Goal: Task Accomplishment & Management: Manage account settings

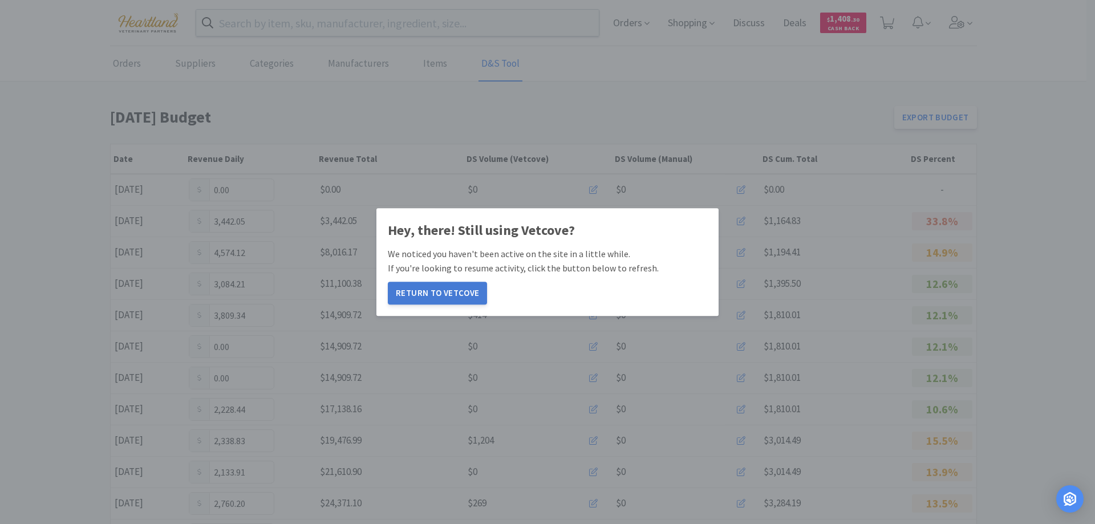
click at [436, 293] on button "Return to Vetcove" at bounding box center [437, 293] width 99 height 23
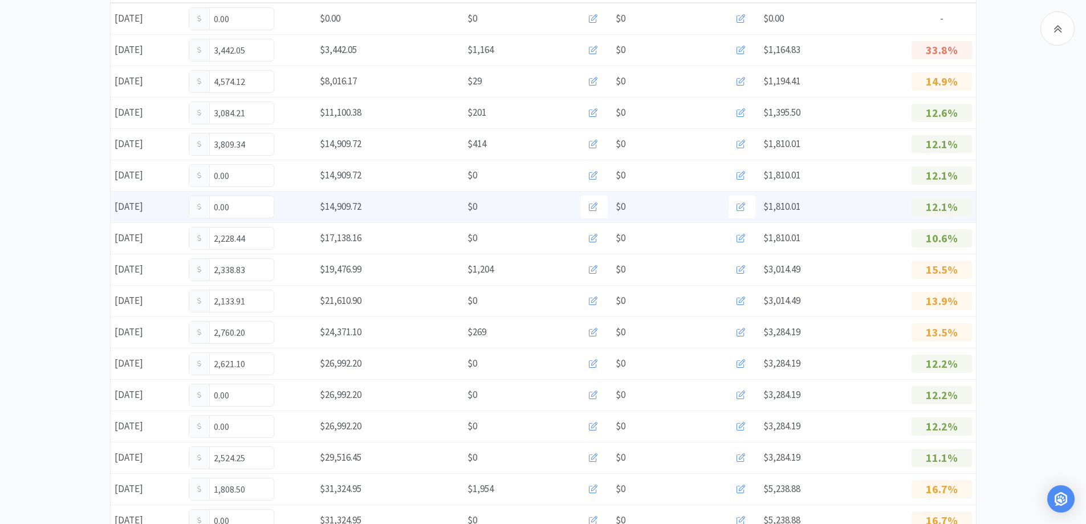
scroll to position [228, 0]
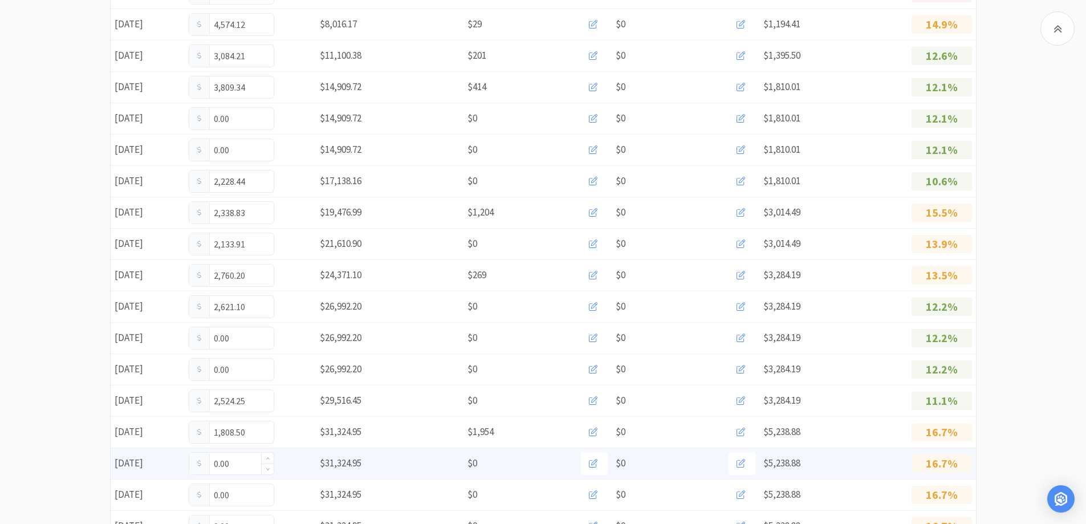
click at [249, 468] on input "0.00" at bounding box center [231, 464] width 84 height 22
type input "0"
type input "326."
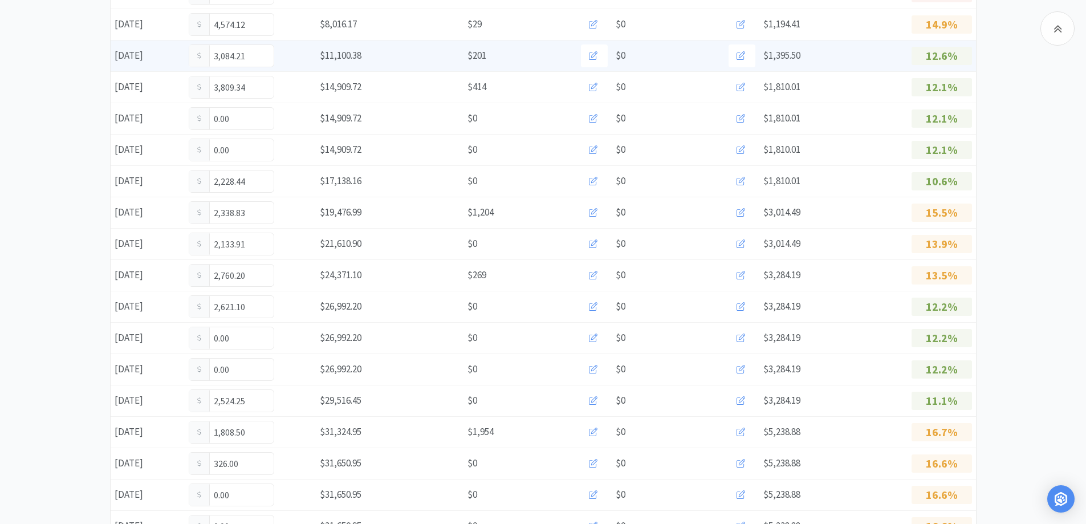
scroll to position [342, 0]
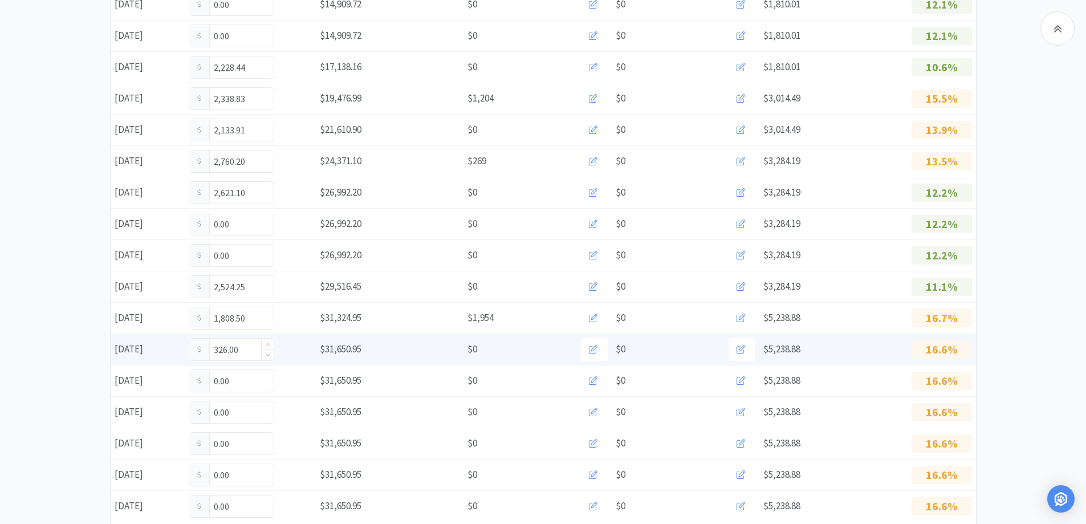
click at [250, 352] on input "326.00" at bounding box center [231, 350] width 84 height 22
type input "3"
type input "490.50"
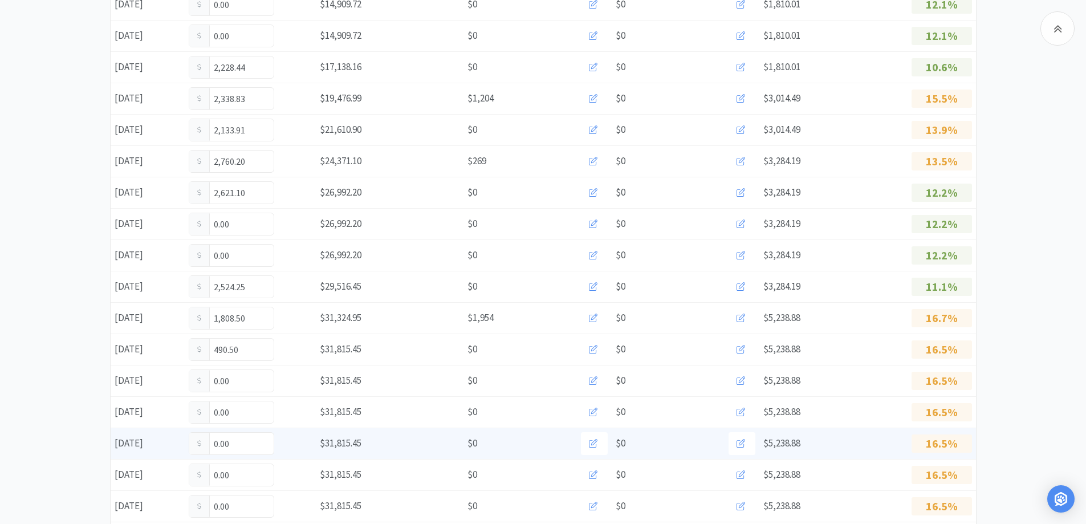
scroll to position [0, 0]
